Goal: Check status: Check status

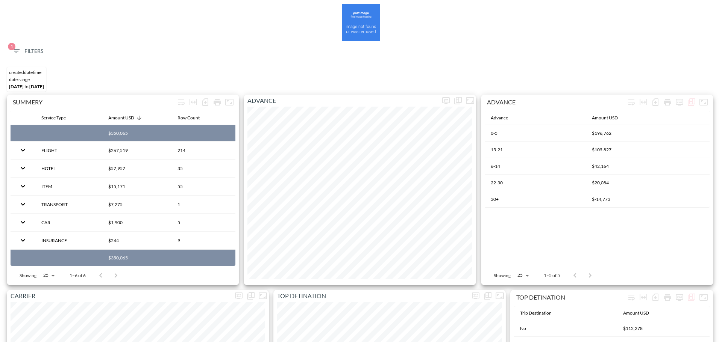
click at [29, 50] on span "1 Filters" at bounding box center [28, 51] width 32 height 9
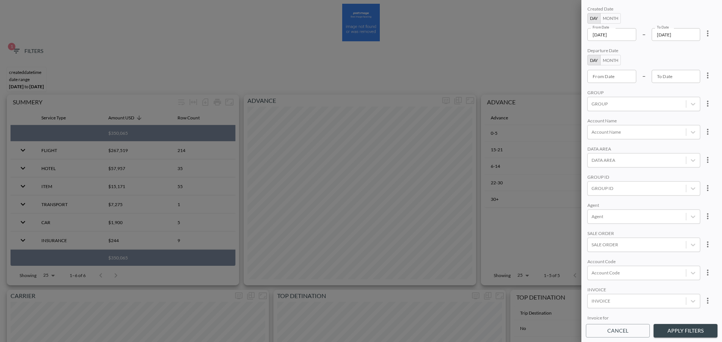
click at [623, 33] on input "[DATE]" at bounding box center [611, 34] width 49 height 13
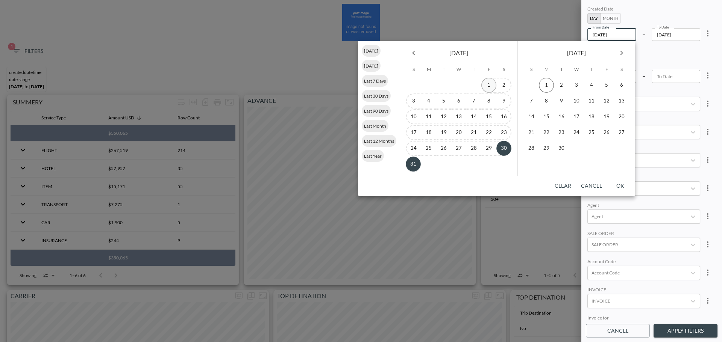
click at [492, 86] on button "1" at bounding box center [488, 85] width 15 height 15
type input "[DATE]"
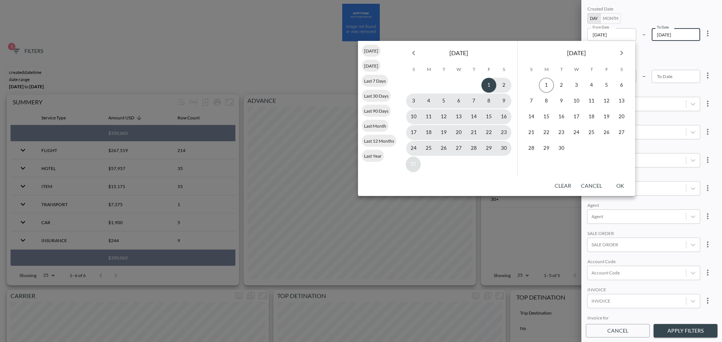
click at [413, 165] on button "31" at bounding box center [413, 164] width 15 height 15
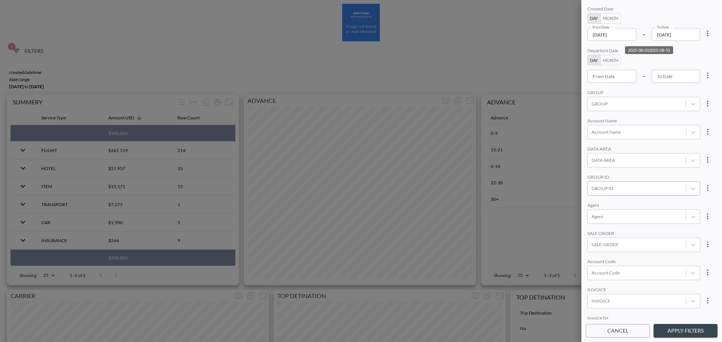
click at [611, 188] on div at bounding box center [636, 188] width 91 height 7
type input "r"
type input "w"
type input "W"
type input "ECI"
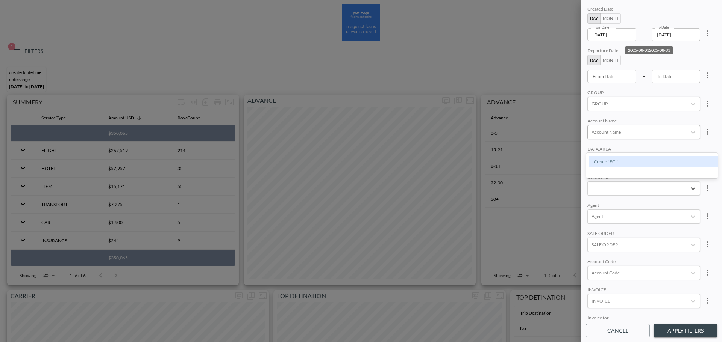
click at [637, 130] on div at bounding box center [636, 132] width 91 height 7
click at [627, 177] on div "GROUP ID" at bounding box center [643, 177] width 113 height 7
click at [627, 189] on div at bounding box center [636, 188] width 91 height 7
click at [597, 150] on input "Ribbon" at bounding box center [593, 151] width 16 height 16
type input "RIB"
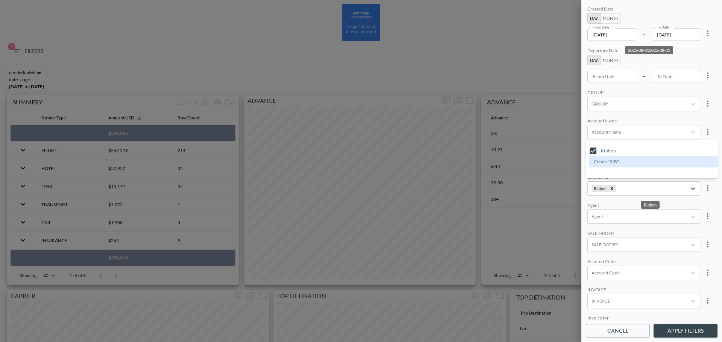
click at [655, 118] on div "Account Name" at bounding box center [643, 121] width 113 height 7
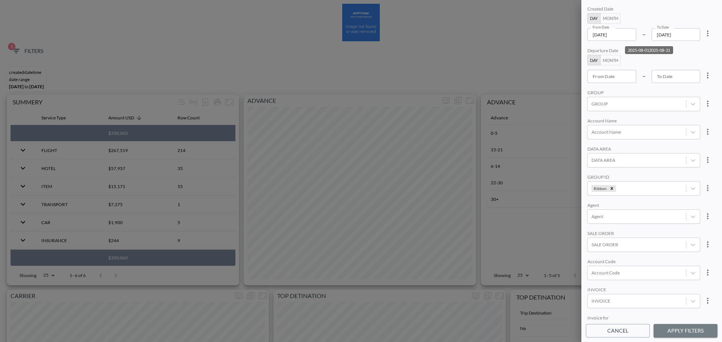
click at [679, 332] on button "Apply Filters" at bounding box center [685, 331] width 64 height 14
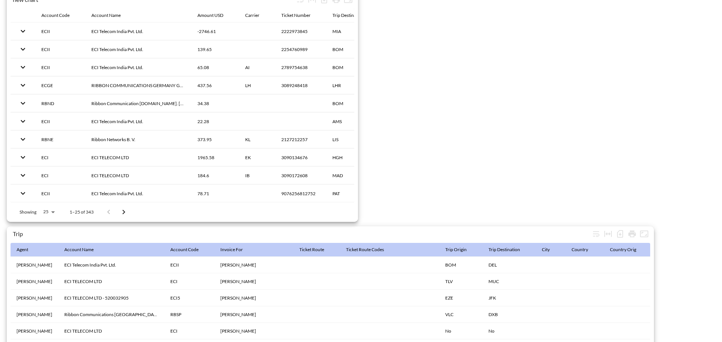
scroll to position [1182, 0]
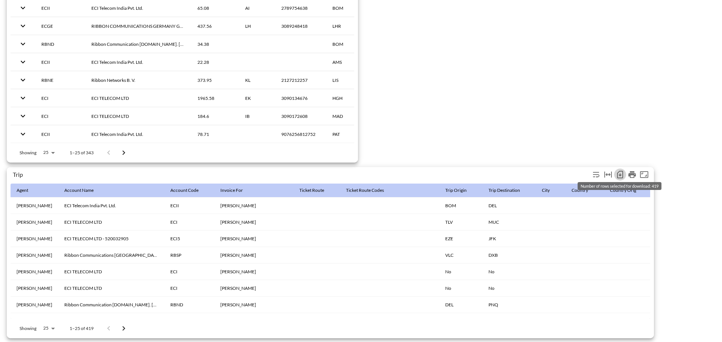
click at [618, 171] on icon "Number of rows selected for download: 419" at bounding box center [619, 174] width 9 height 9
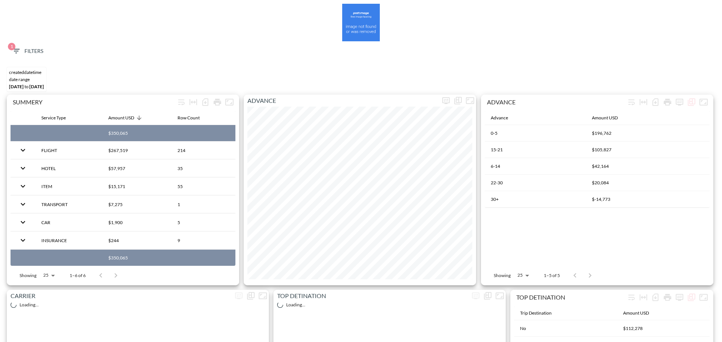
click at [20, 50] on icon "button" at bounding box center [16, 51] width 9 height 9
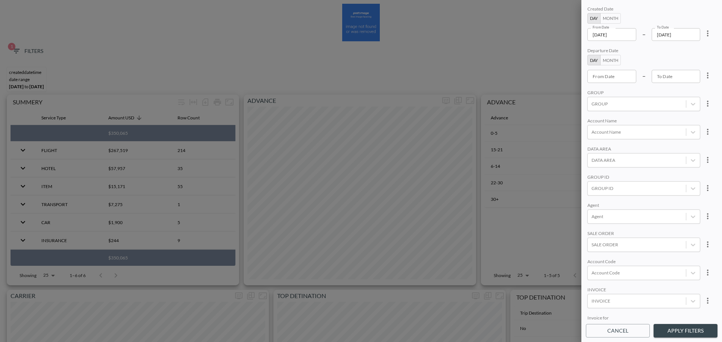
click at [705, 33] on icon "more" at bounding box center [707, 33] width 9 height 9
click at [685, 46] on li "Clear" at bounding box center [680, 51] width 68 height 14
type input "YYYY-MM-DD"
click at [608, 32] on div "From Date YYYY-MM-DD From Date" at bounding box center [611, 34] width 49 height 13
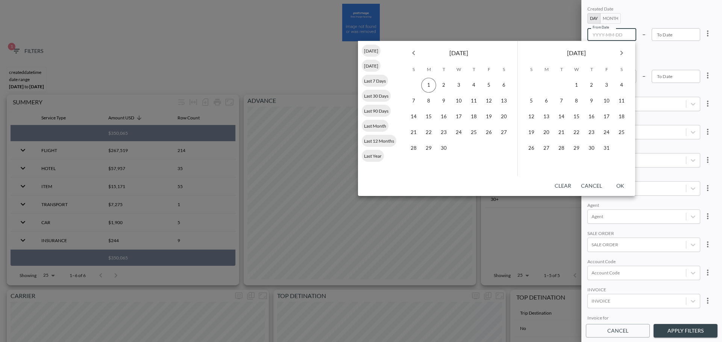
click at [414, 53] on icon "Previous month" at bounding box center [413, 52] width 9 height 9
click at [416, 164] on button "31" at bounding box center [413, 164] width 15 height 15
type input "[DATE]"
click at [547, 85] on button "1" at bounding box center [546, 85] width 15 height 15
type input "2025-09-01"
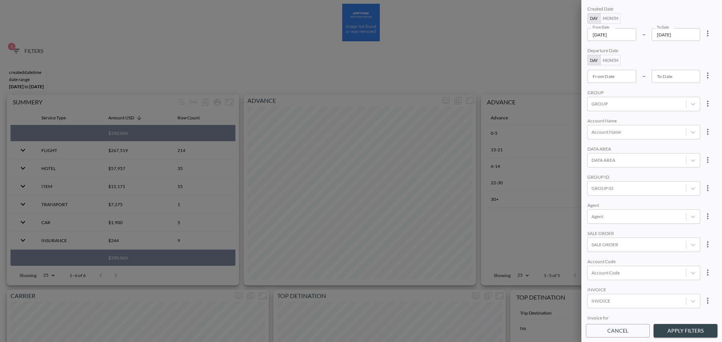
click at [680, 335] on button "Apply Filters" at bounding box center [685, 331] width 64 height 14
